Goal: Navigation & Orientation: Find specific page/section

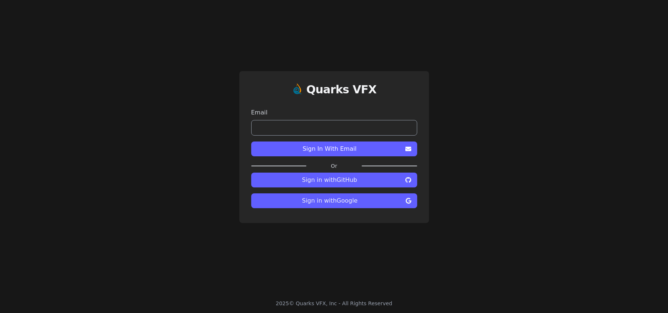
drag, startPoint x: 321, startPoint y: 202, endPoint x: 380, endPoint y: 209, distance: 59.3
click at [321, 202] on span "Sign in with Google" at bounding box center [330, 200] width 146 height 9
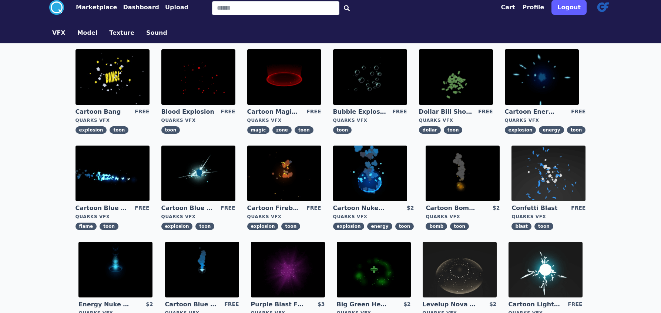
scroll to position [148, 0]
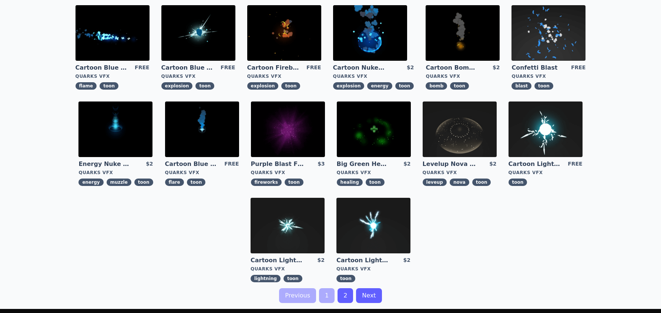
click at [300, 222] on img at bounding box center [288, 226] width 74 height 56
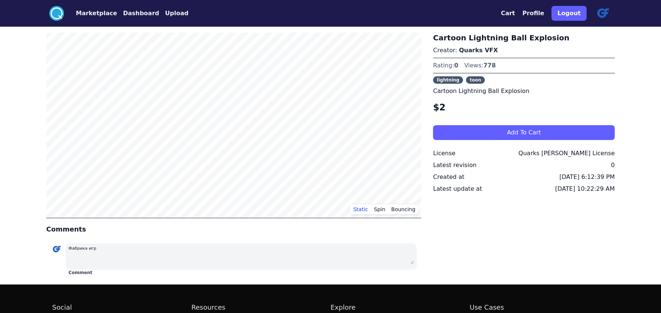
click at [143, 12] on button "Dashboard" at bounding box center [141, 13] width 36 height 9
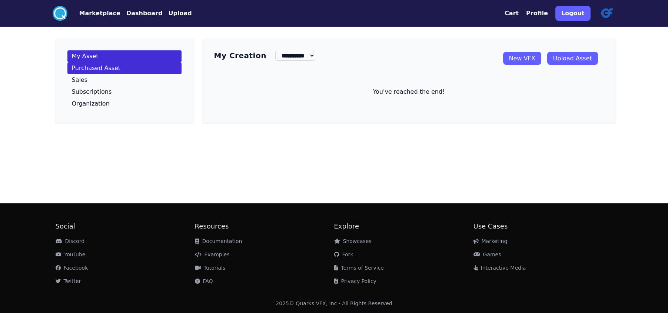
click at [100, 67] on p "Purchased Asset" at bounding box center [96, 68] width 49 height 6
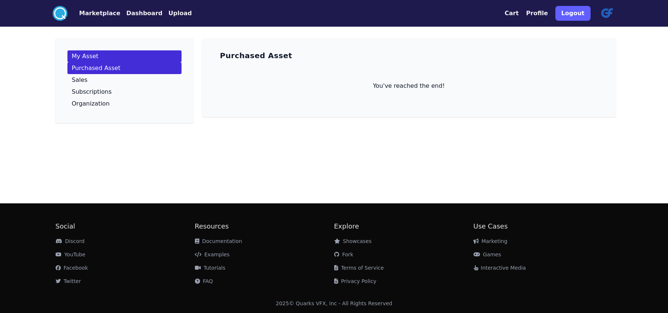
click at [89, 59] on p "My Asset" at bounding box center [85, 56] width 27 height 6
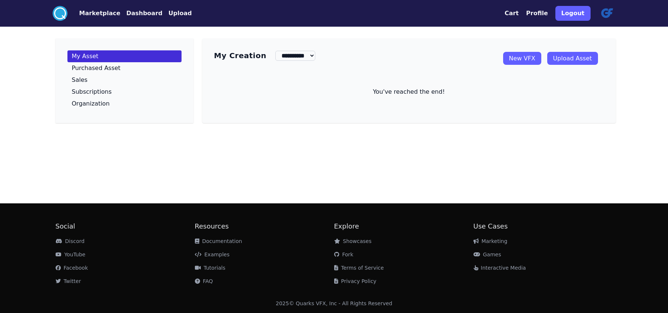
click at [525, 64] on link "New VFX" at bounding box center [522, 58] width 38 height 13
